Goal: Find specific page/section: Find specific page/section

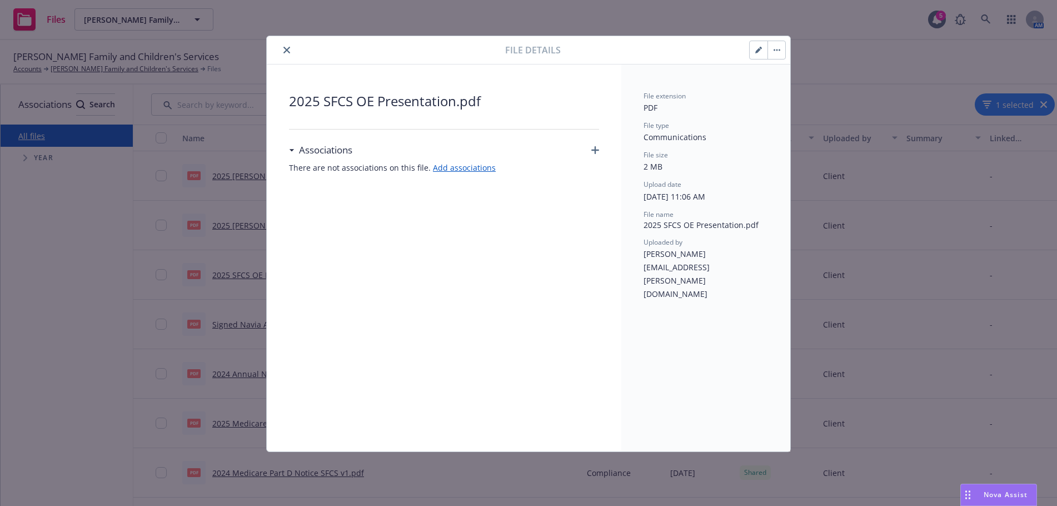
click at [288, 50] on icon "close" at bounding box center [287, 50] width 7 height 7
